Goal: Contribute content: Add original content to the website for others to see

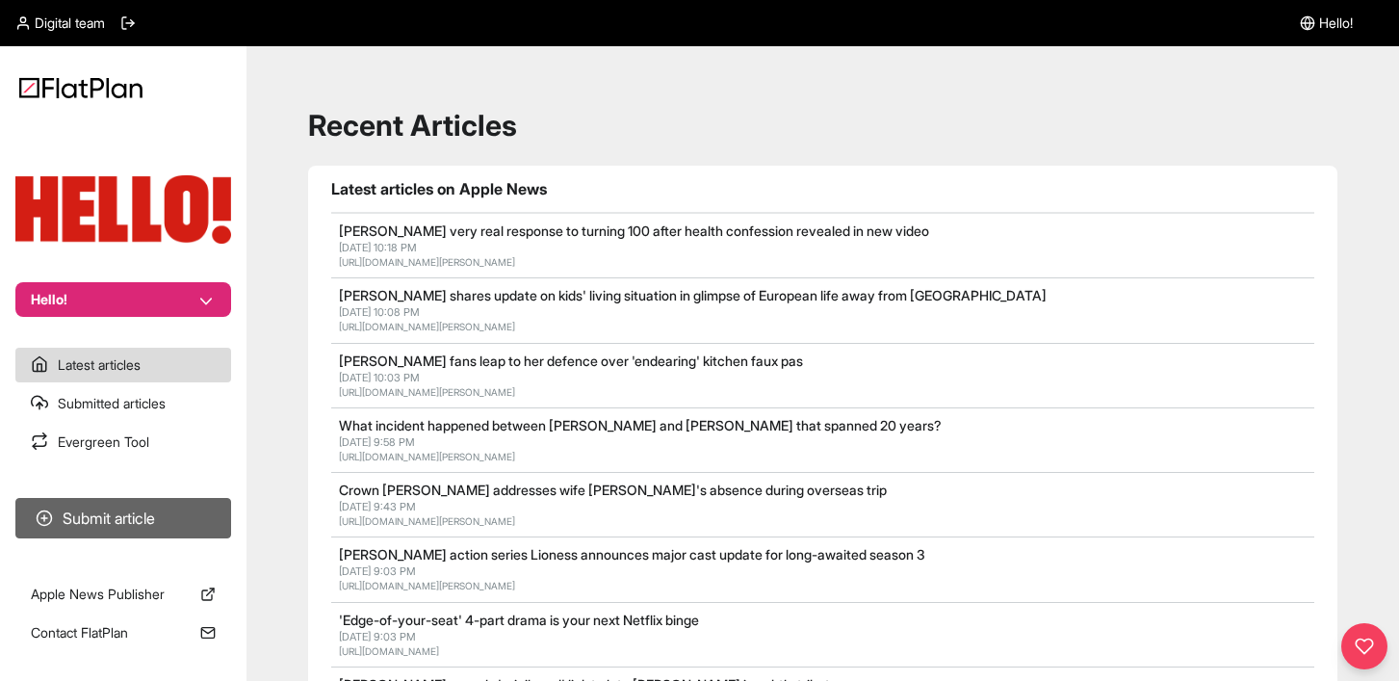
click at [138, 515] on button "Submit article" at bounding box center [123, 518] width 216 height 40
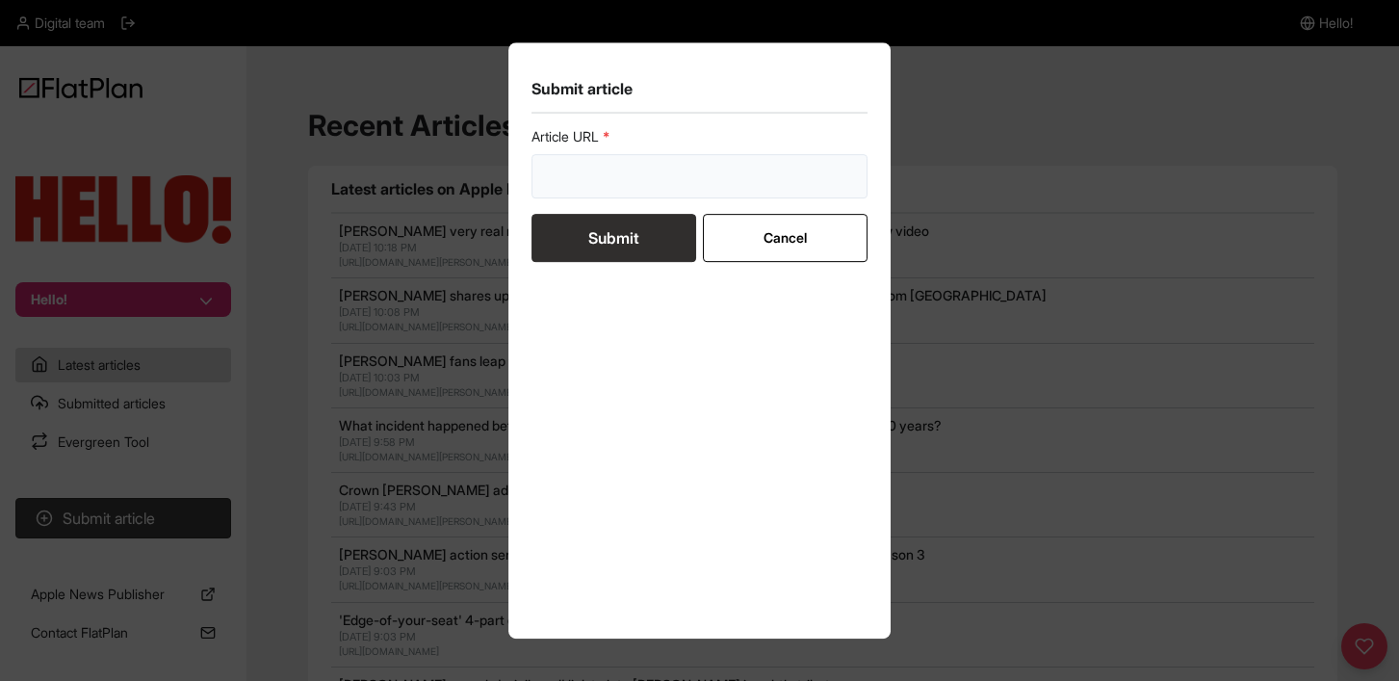
click at [622, 176] on input "url" at bounding box center [700, 176] width 337 height 44
paste input "[URL][DOMAIN_NAME][PERSON_NAME][PERSON_NAME]"
type input "[URL][DOMAIN_NAME][PERSON_NAME][PERSON_NAME]"
click at [614, 247] on button "Submit" at bounding box center [614, 238] width 165 height 48
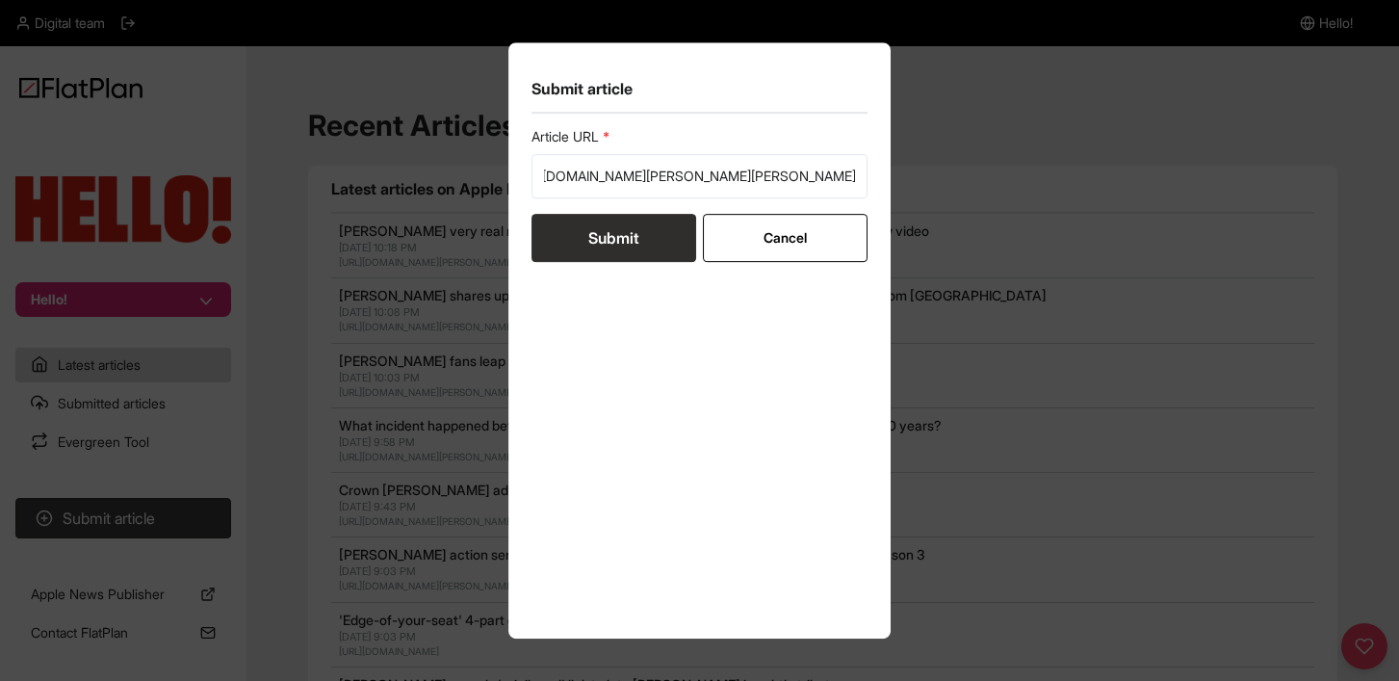
scroll to position [0, 0]
